Goal: Information Seeking & Learning: Learn about a topic

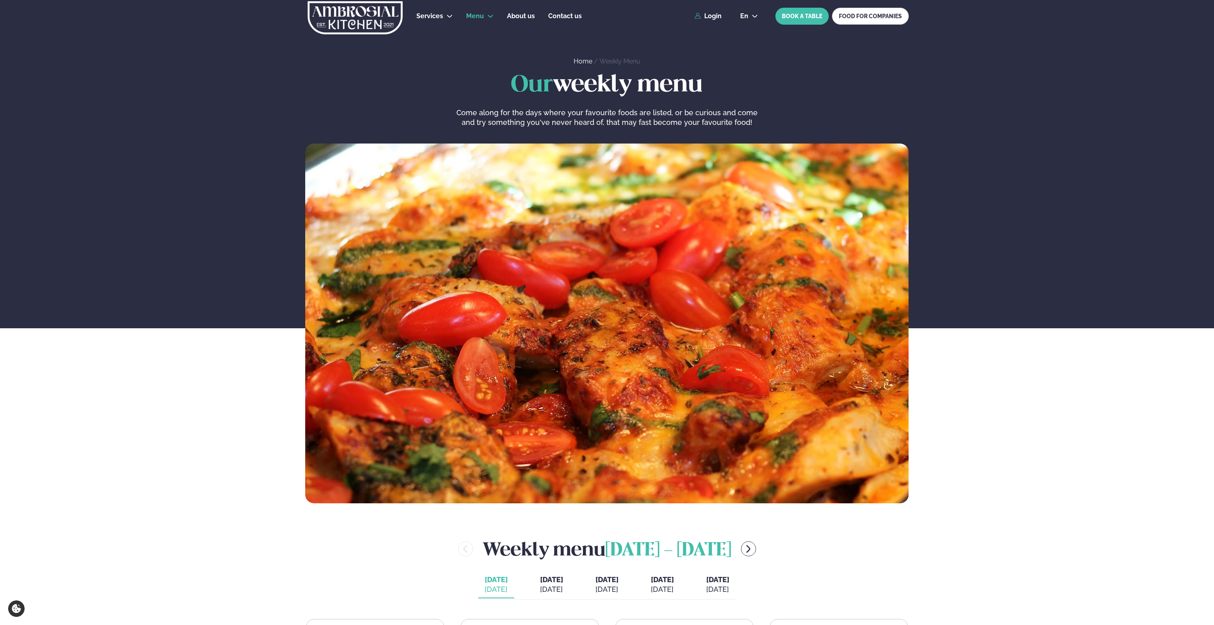
click at [245, 463] on div "Our weekly menu Come along for the days where your favourite foods are listed, …" at bounding box center [607, 287] width 1214 height 431
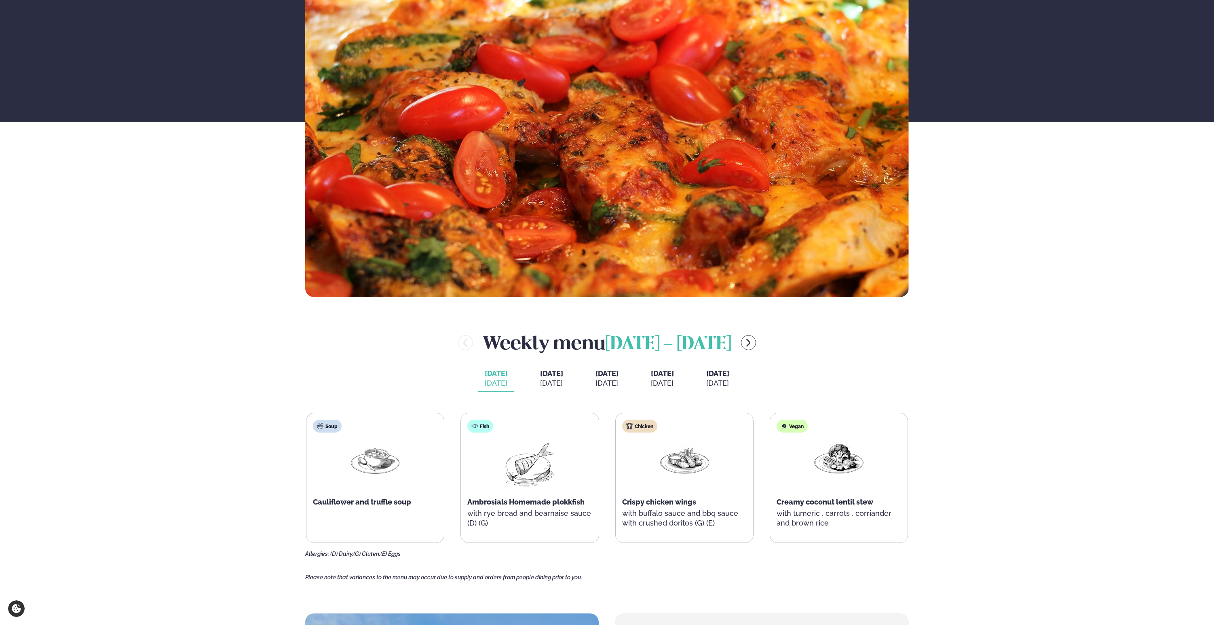
scroll to position [251, 0]
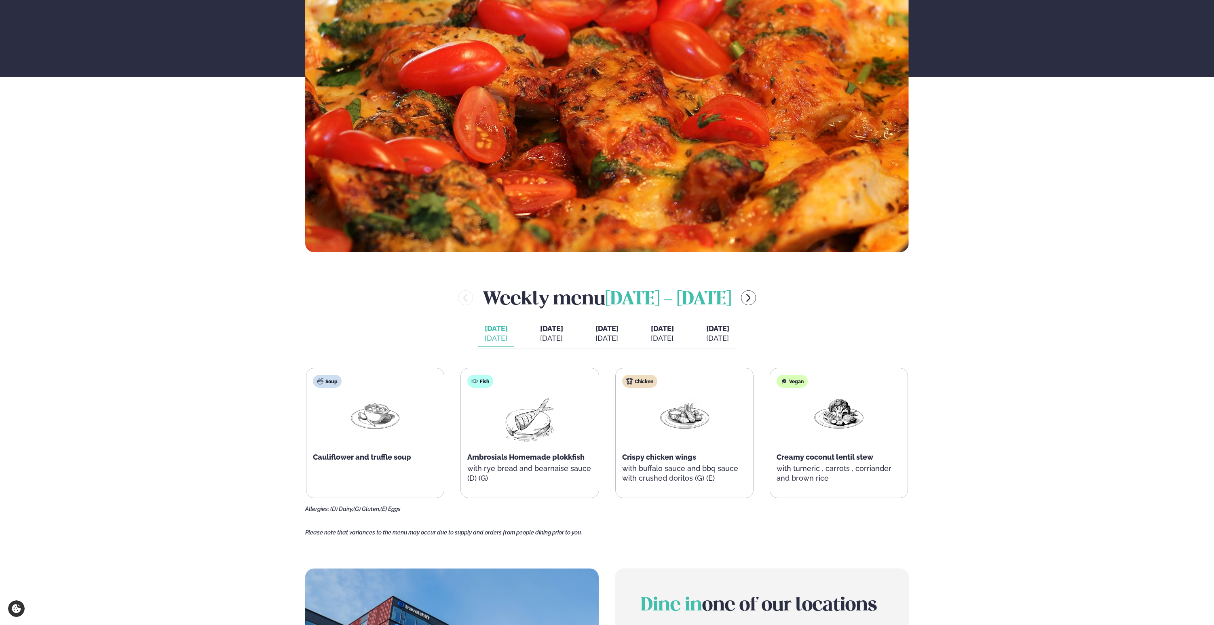
click at [213, 456] on div "Services Lunch for companies Corporate catering Private Party Menu Dalvegur 30 …" at bounding box center [607, 493] width 1214 height 1488
click at [206, 460] on div "Services Lunch for companies Corporate catering Private Party Menu Dalvegur 30 …" at bounding box center [607, 493] width 1214 height 1488
click at [221, 461] on div "Services Lunch for companies Corporate catering Private Party Menu Dalvegur 30 …" at bounding box center [607, 493] width 1214 height 1488
click at [220, 461] on div "Services Lunch for companies Corporate catering Private Party Menu Dalvegur 30 …" at bounding box center [607, 493] width 1214 height 1488
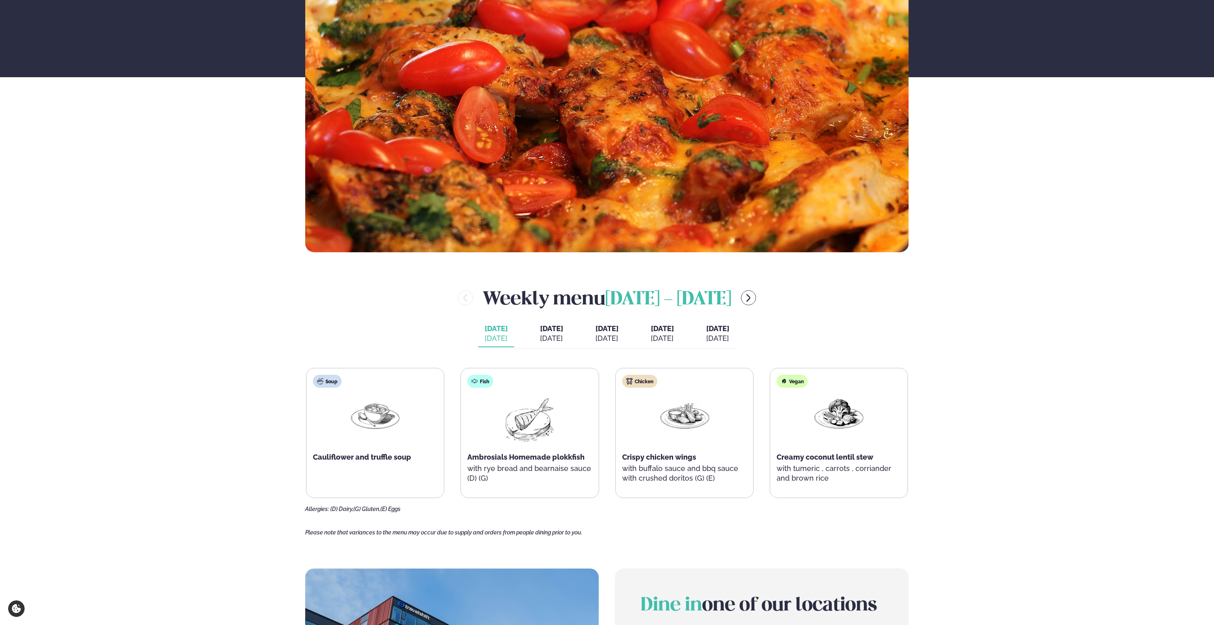
click at [968, 381] on div "Services Lunch for companies Corporate catering Private Party Menu Dalvegur 30 …" at bounding box center [607, 493] width 1214 height 1488
click at [533, 335] on button "[DATE] [DATE]" at bounding box center [551, 333] width 36 height 27
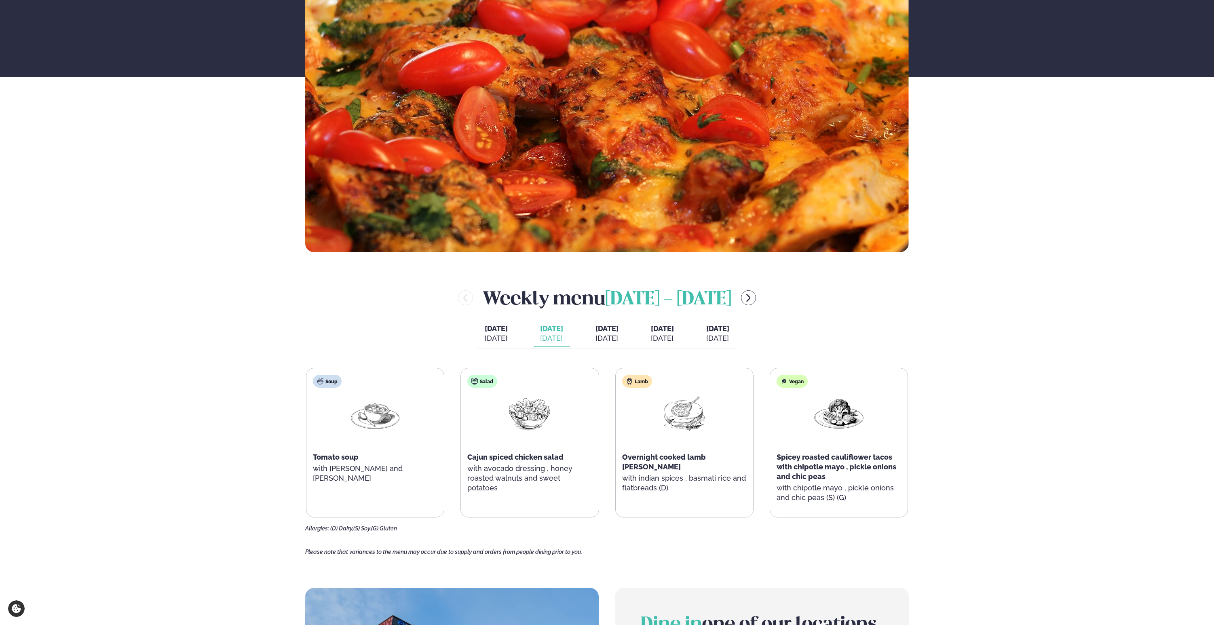
click at [611, 337] on div "[DATE]" at bounding box center [606, 338] width 23 height 10
